Goal: Task Accomplishment & Management: Use online tool/utility

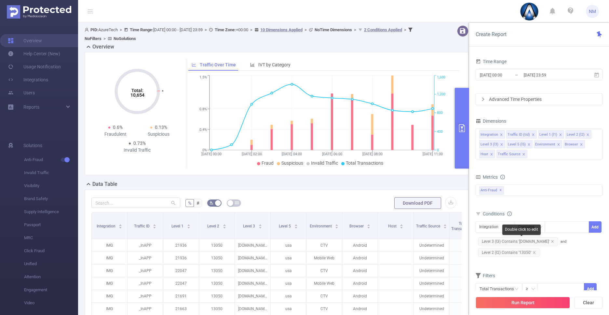
scroll to position [7, 0]
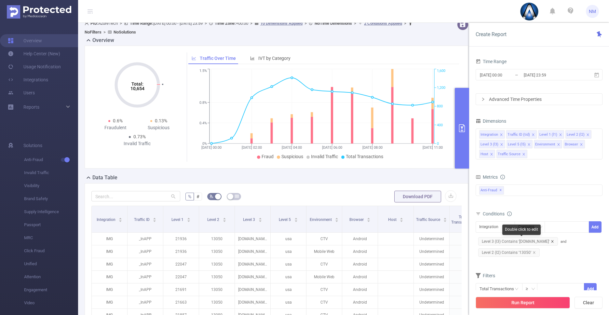
click at [554, 240] on icon "icon: close" at bounding box center [552, 241] width 3 height 3
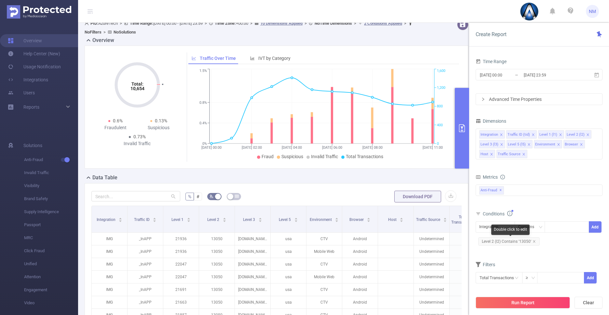
click at [513, 240] on span "Level 2 (l2) Contains '13050'" at bounding box center [508, 241] width 61 height 8
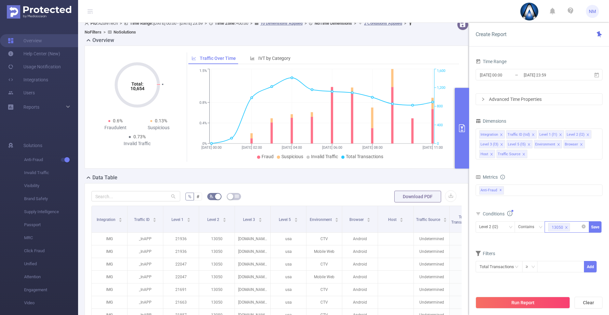
click at [565, 228] on icon "icon: close" at bounding box center [566, 227] width 2 height 2
click at [565, 228] on div "13050" at bounding box center [566, 226] width 37 height 11
paste input "13118"
type input "13118"
click at [526, 76] on input "[DATE] 23:59" at bounding box center [549, 75] width 53 height 9
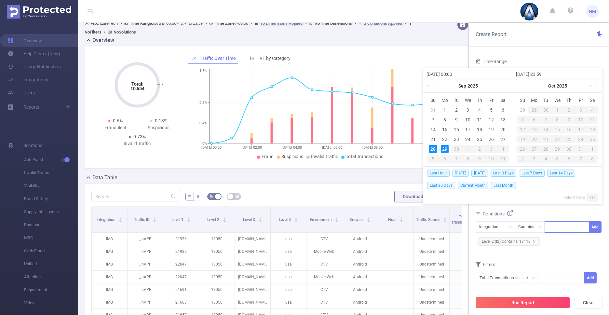
click at [461, 173] on span "[DATE]" at bounding box center [460, 172] width 17 height 7
type input "[DATE] 00:00"
type input "[DATE] 23:59"
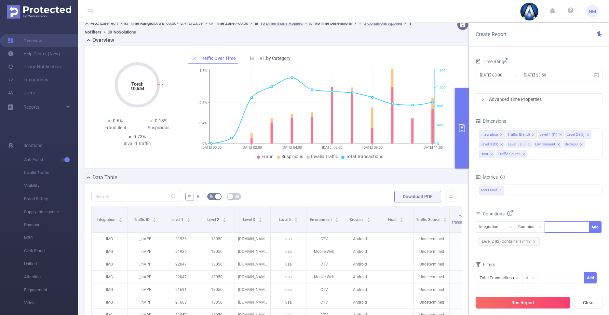
click at [523, 303] on button "Run Report" at bounding box center [522, 303] width 94 height 12
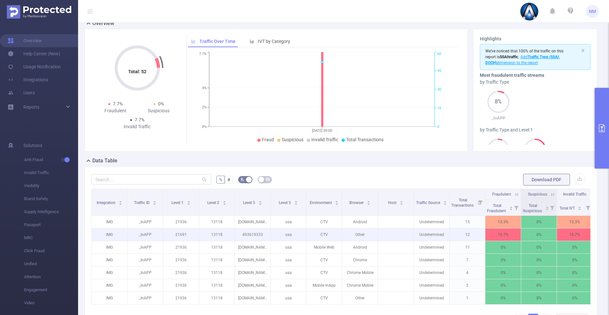
scroll to position [0, 8]
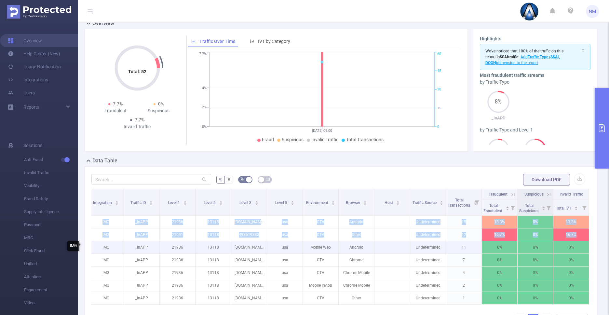
drag, startPoint x: 96, startPoint y: 220, endPoint x: 96, endPoint y: 242, distance: 21.8
click at [96, 242] on tbody "IMG _InAPP 21936 13118 [DOMAIN_NAME] usa CTV Android Undetermined 15 13.3% 0% 1…" at bounding box center [338, 260] width 501 height 89
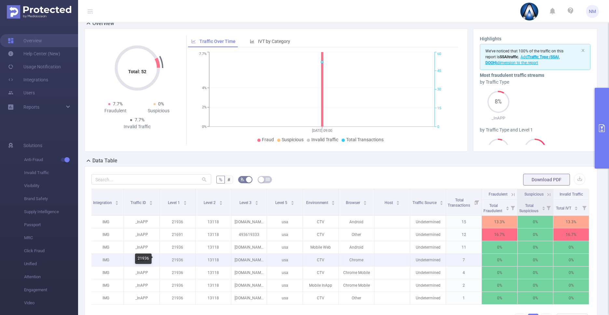
click at [172, 265] on p "21936" at bounding box center [177, 260] width 35 height 12
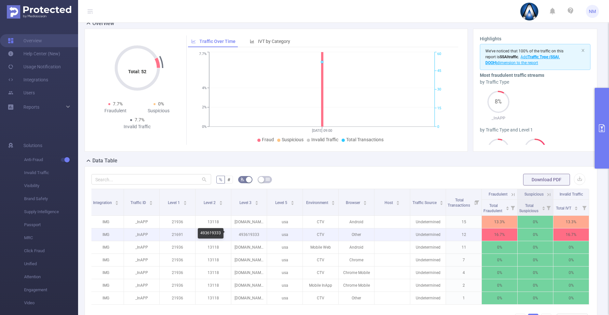
click at [238, 234] on p "493619333" at bounding box center [248, 234] width 35 height 12
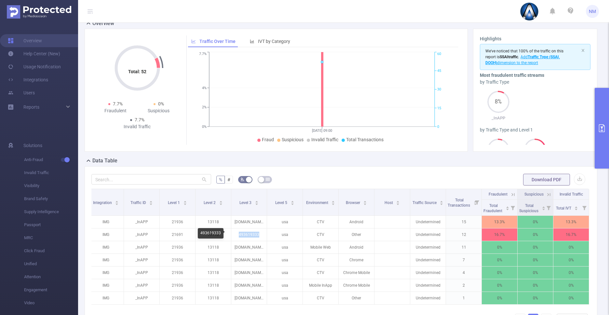
copy p "493619333"
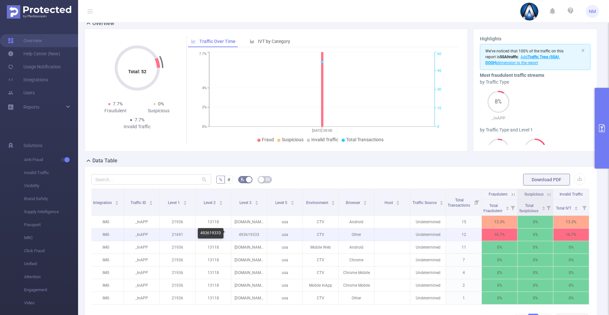
click at [245, 234] on p "493619333" at bounding box center [248, 234] width 35 height 12
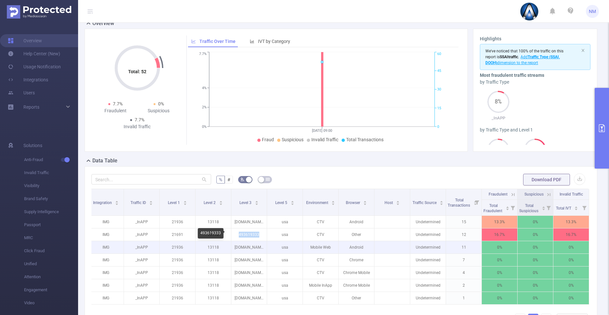
copy p "493619333"
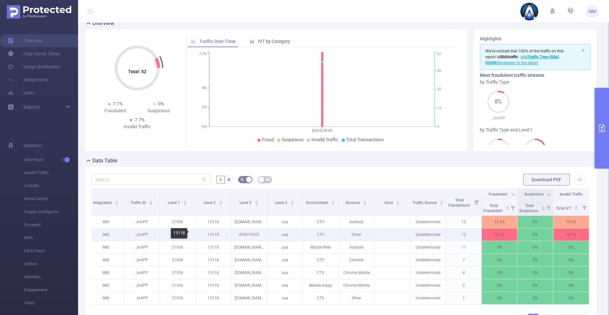
click at [207, 234] on p "13118" at bounding box center [212, 234] width 35 height 12
copy p "13118"
click at [246, 233] on p "493619333" at bounding box center [248, 234] width 35 height 12
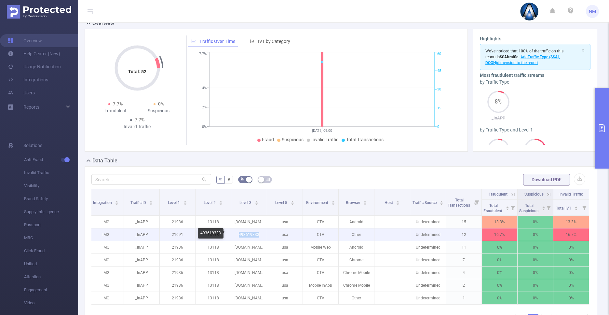
copy p "493619333"
